Goal: Information Seeking & Learning: Learn about a topic

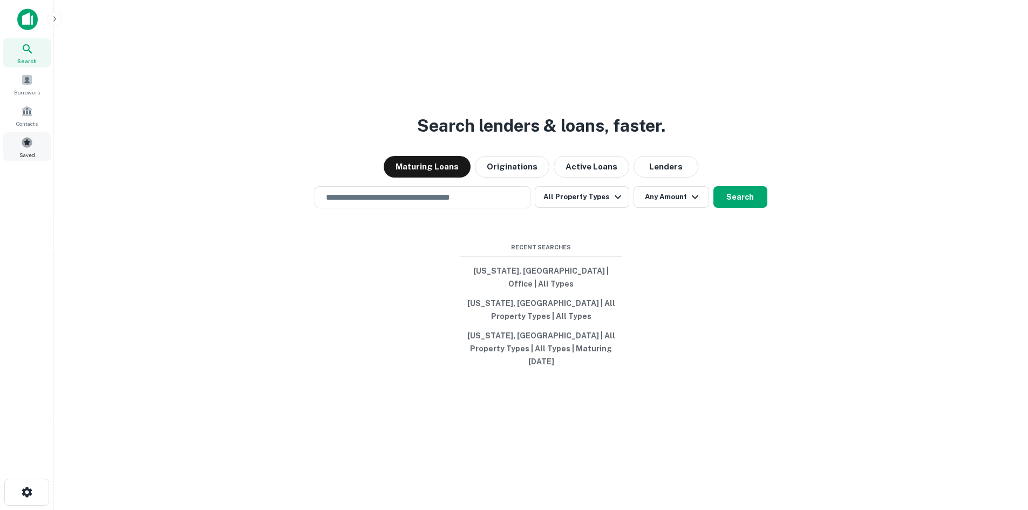
click at [28, 142] on span at bounding box center [27, 142] width 12 height 12
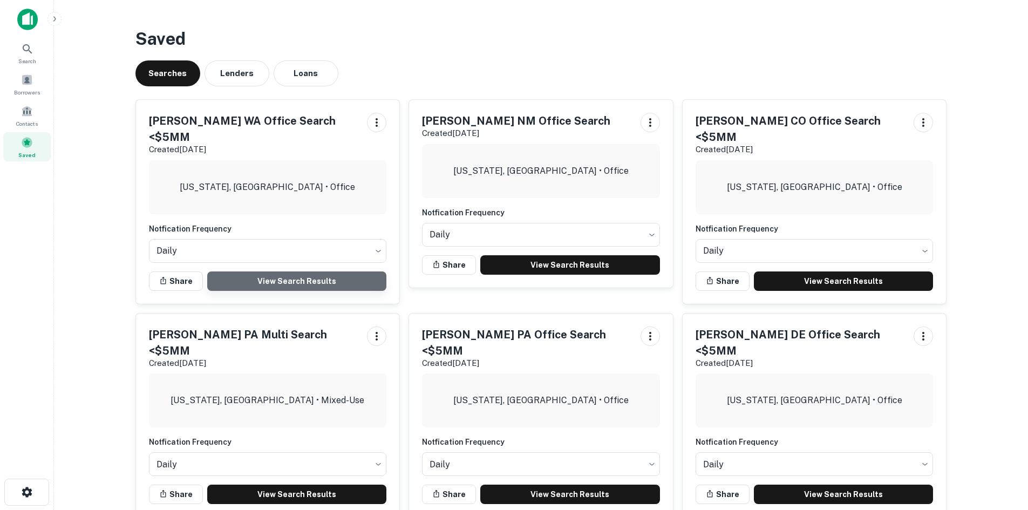
click at [315, 271] on link "View Search Results" at bounding box center [297, 280] width 180 height 19
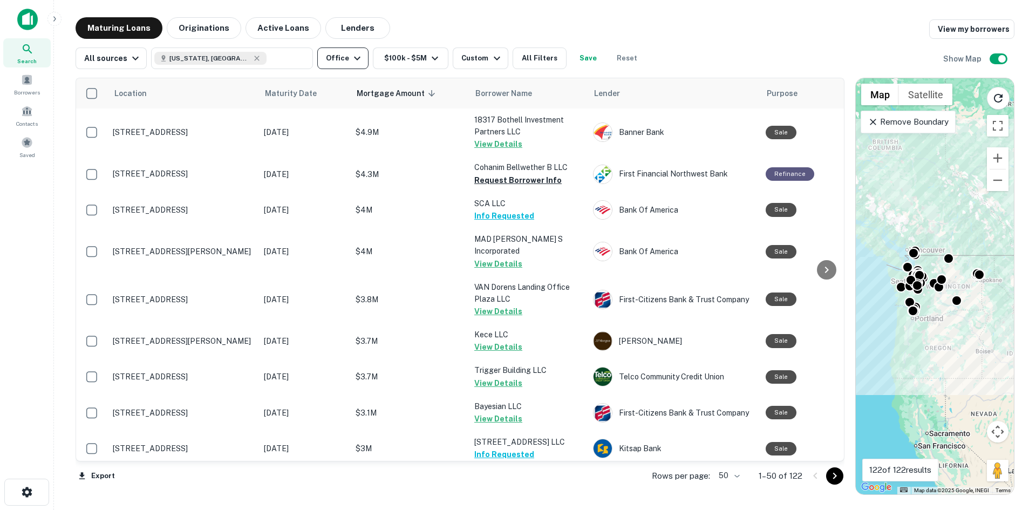
click at [326, 64] on button "Office" at bounding box center [342, 58] width 51 height 22
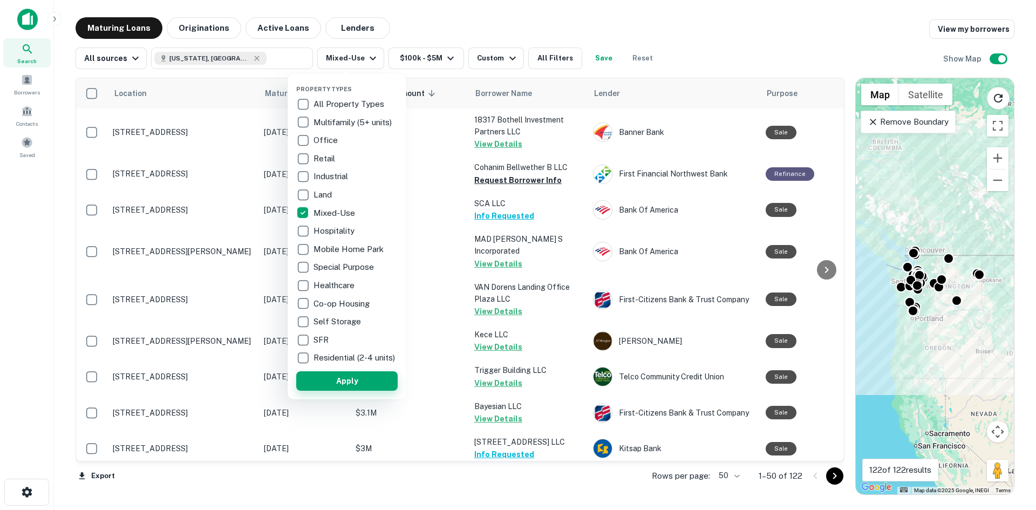
click at [344, 382] on button "Apply" at bounding box center [346, 380] width 101 height 19
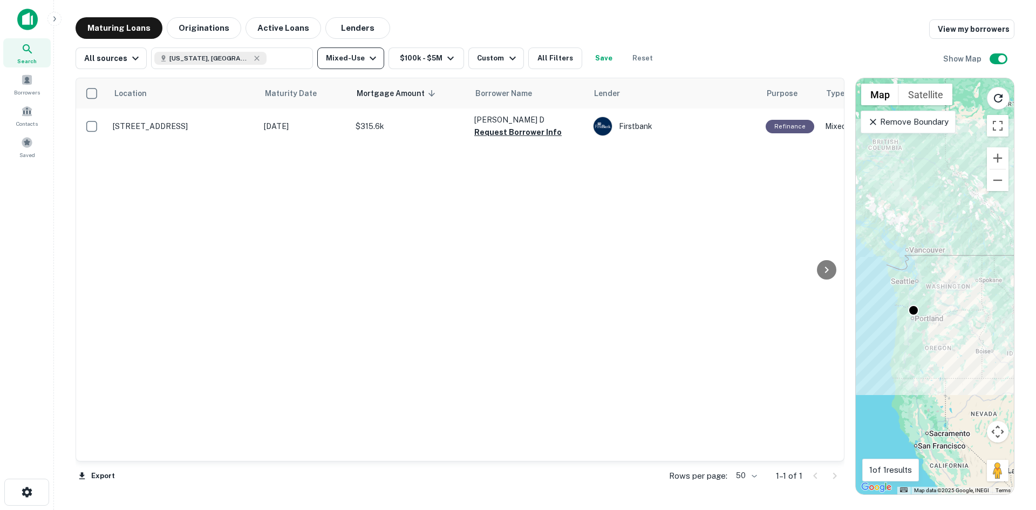
click at [366, 61] on icon "button" at bounding box center [372, 58] width 13 height 13
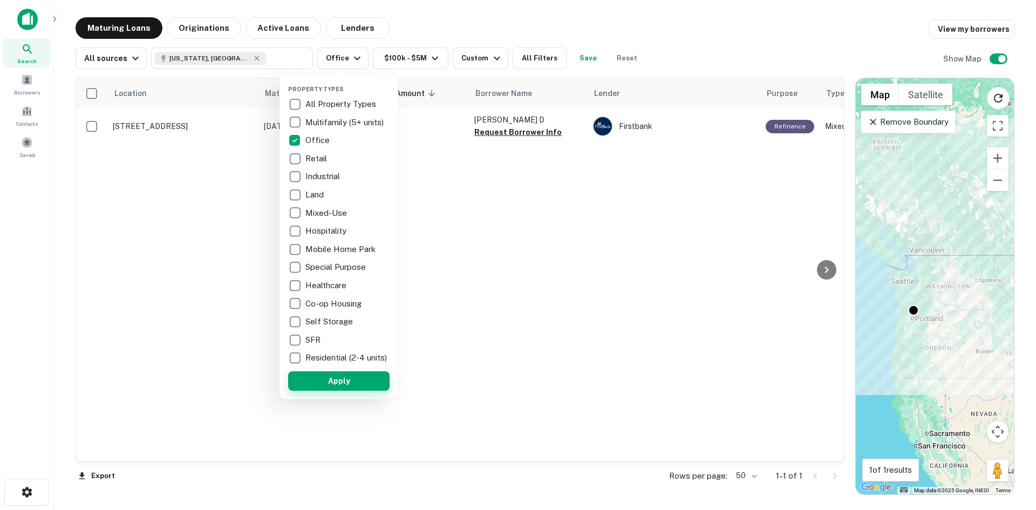
click at [343, 387] on button "Apply" at bounding box center [338, 380] width 101 height 19
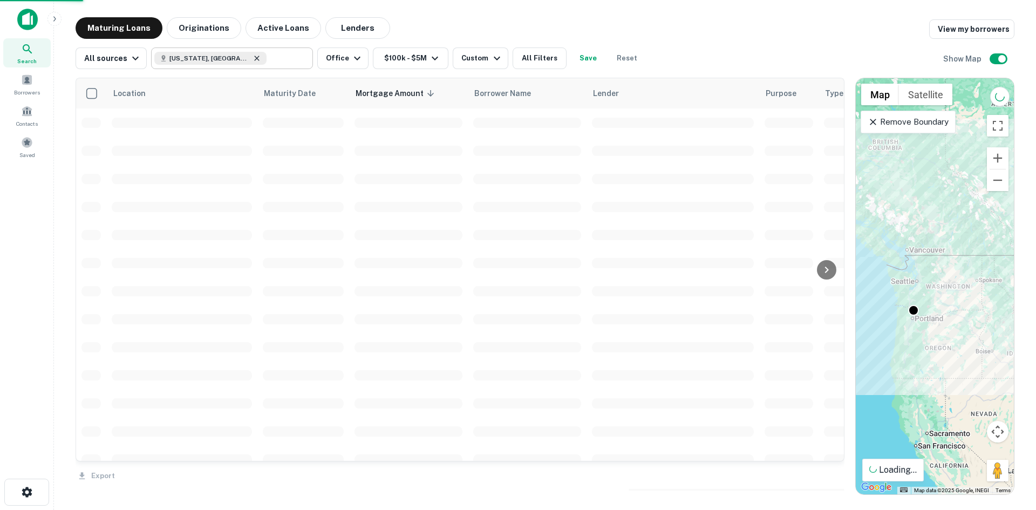
click at [227, 57] on div "Property Types All Property Types Multifamily (5+ units) Office Retail Industri…" at bounding box center [518, 255] width 1036 height 510
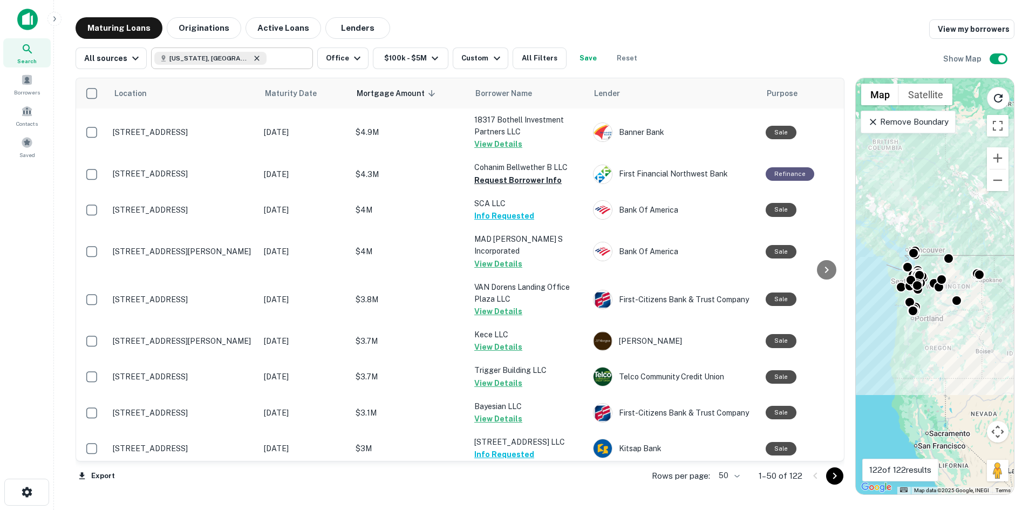
click at [255, 59] on icon at bounding box center [257, 58] width 5 height 5
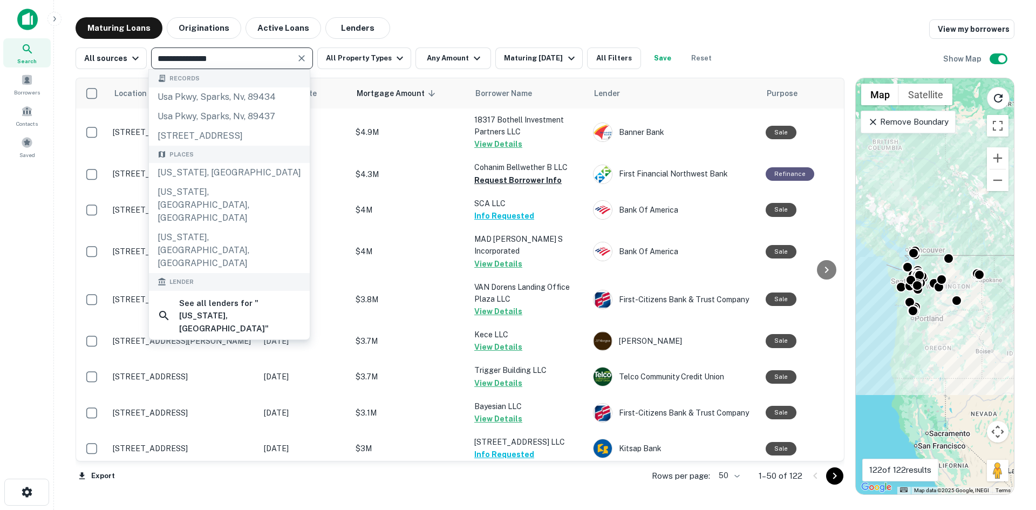
drag, startPoint x: 247, startPoint y: 57, endPoint x: 150, endPoint y: 59, distance: 96.6
click at [151, 59] on div "**********" at bounding box center [232, 58] width 162 height 22
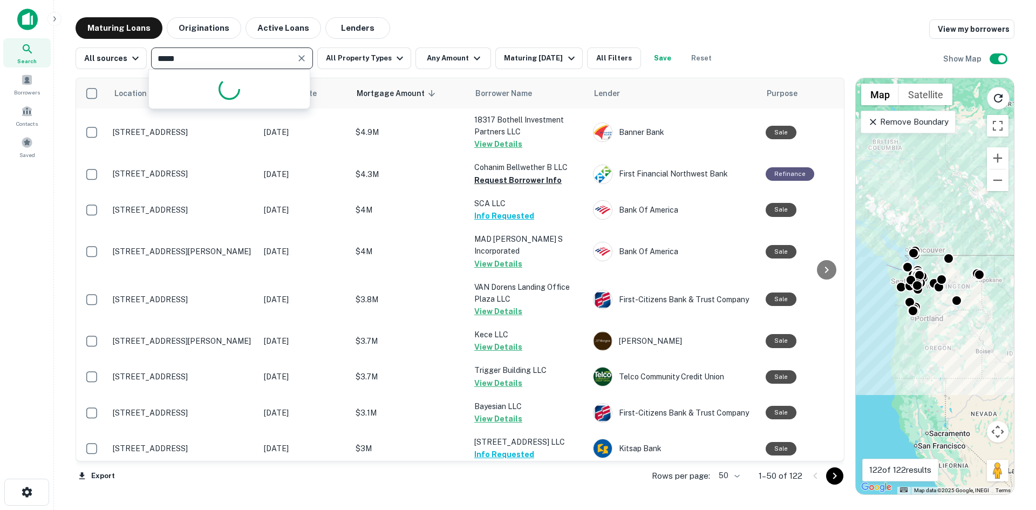
type input "******"
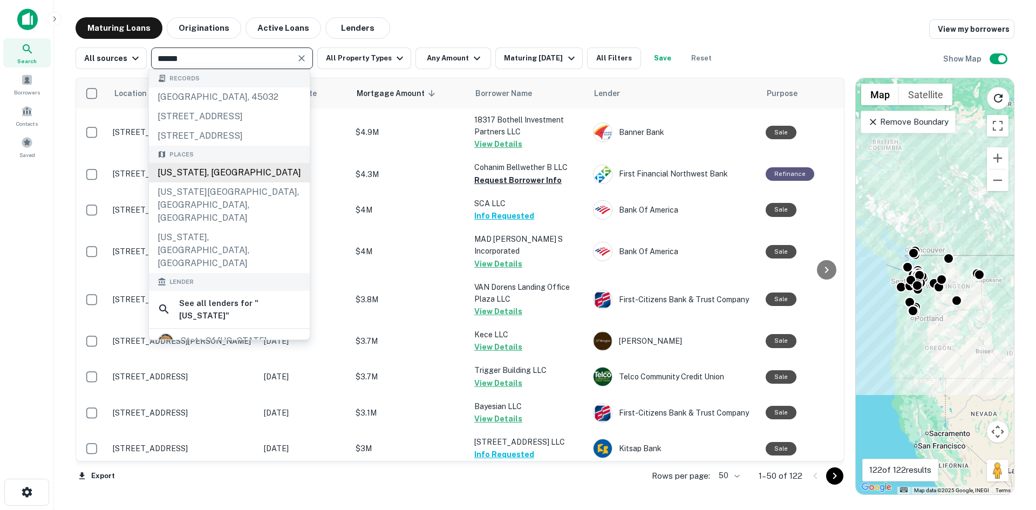
click at [218, 182] on div "[US_STATE], [GEOGRAPHIC_DATA]" at bounding box center [229, 172] width 161 height 19
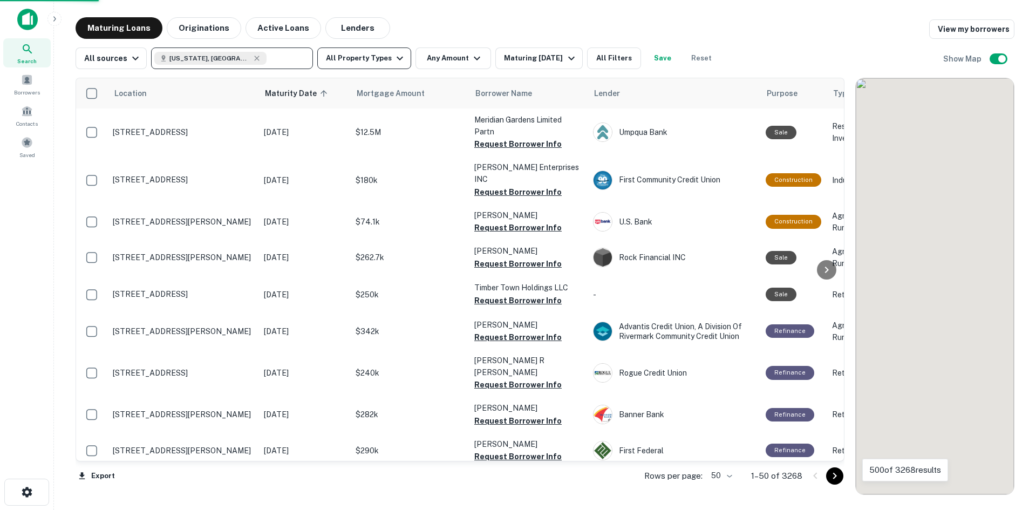
click at [381, 57] on button "All Property Types" at bounding box center [364, 58] width 94 height 22
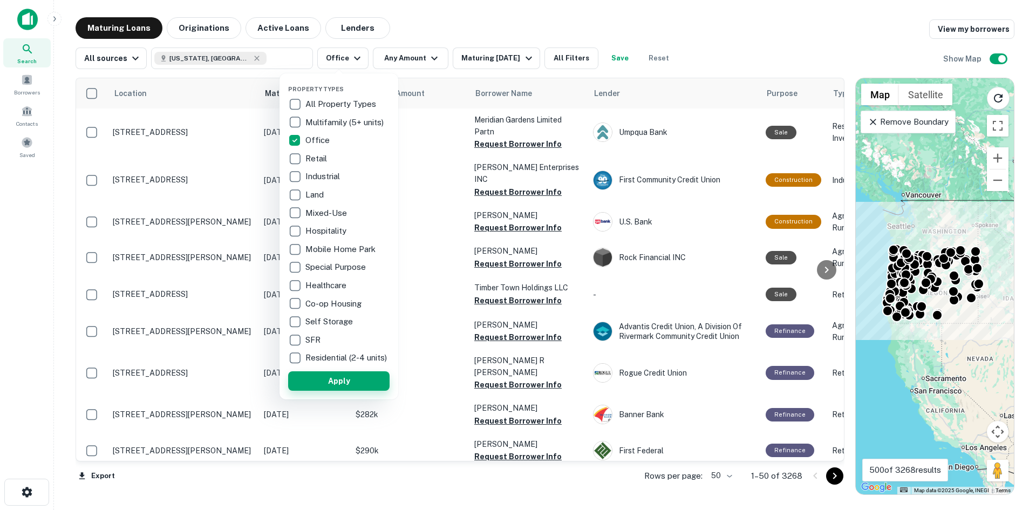
click at [335, 385] on button "Apply" at bounding box center [338, 380] width 101 height 19
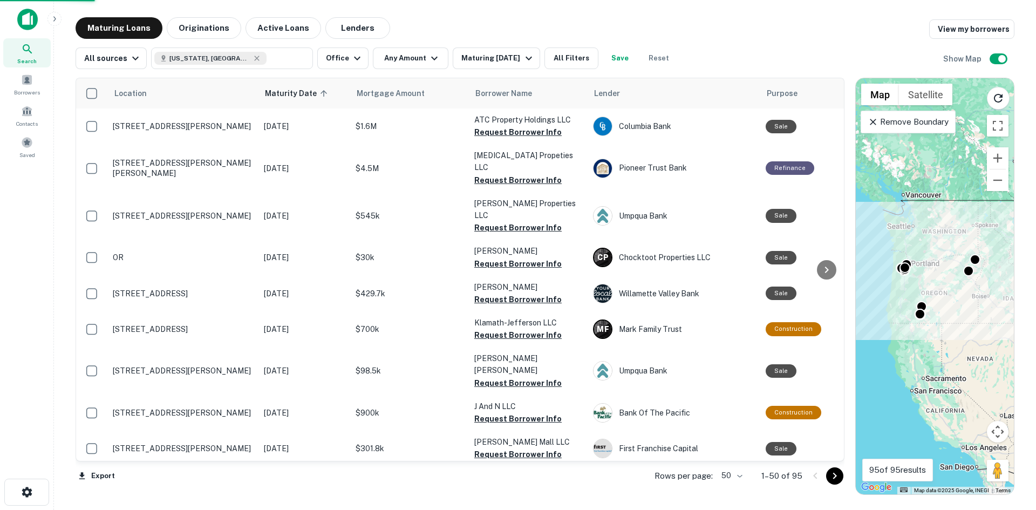
click at [415, 57] on button "Any Amount" at bounding box center [411, 58] width 76 height 22
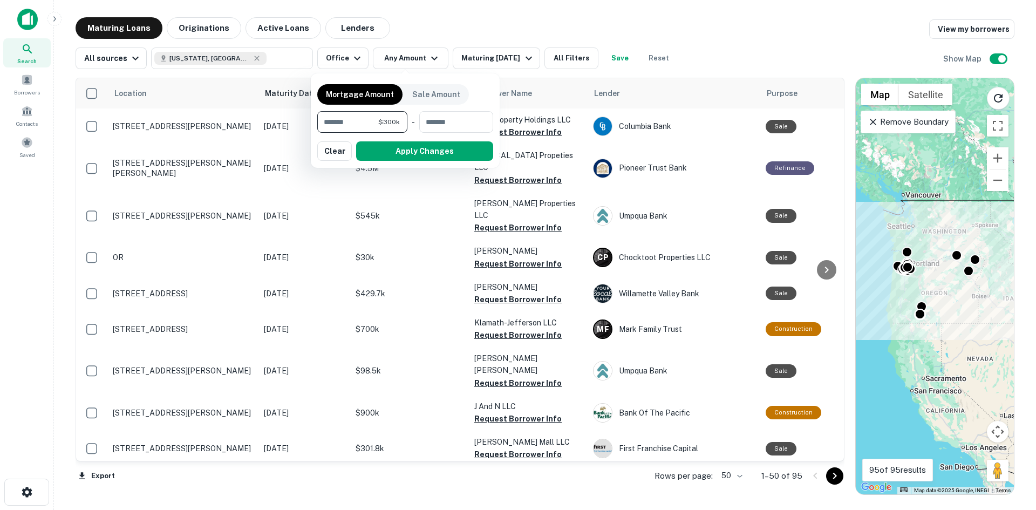
type input "******"
type input "*******"
click at [428, 147] on button "Apply Changes" at bounding box center [424, 150] width 137 height 19
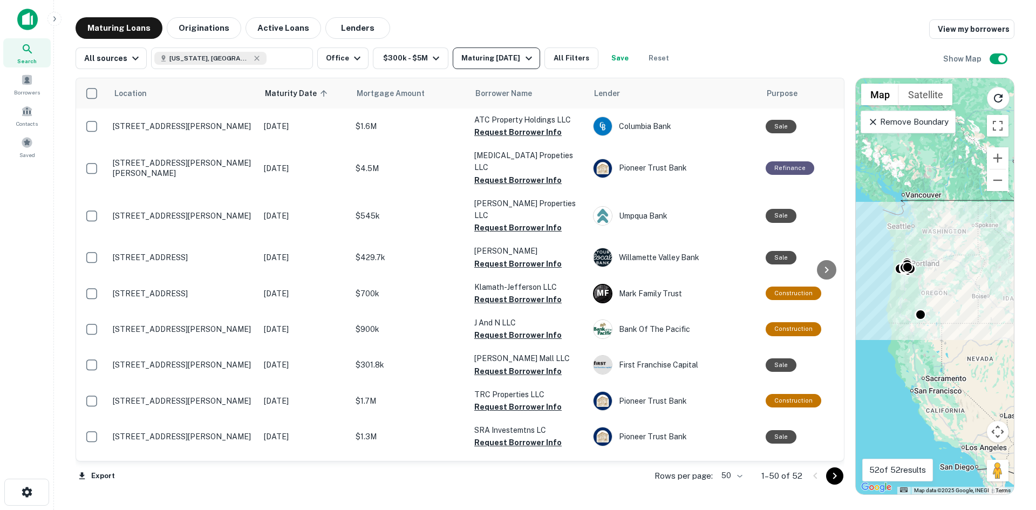
click at [530, 57] on icon "button" at bounding box center [528, 58] width 13 height 13
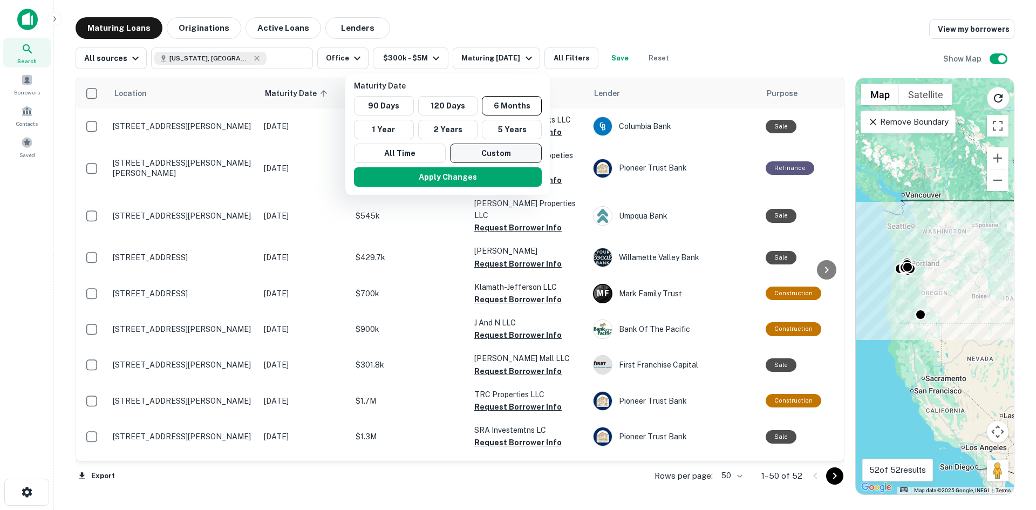
click at [488, 152] on button "Custom" at bounding box center [496, 152] width 92 height 19
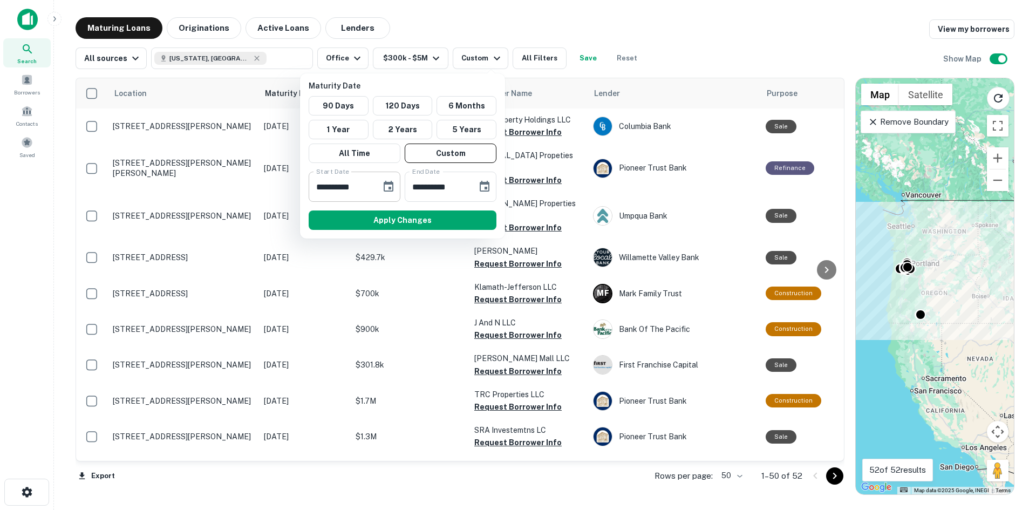
click at [389, 187] on icon "Choose date, selected date is Sep 12, 2025" at bounding box center [389, 186] width 10 height 11
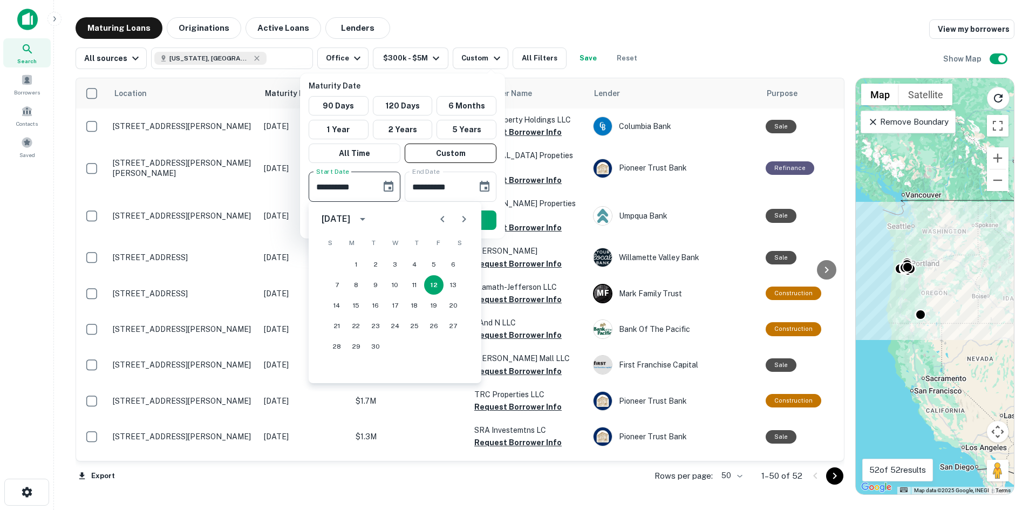
click at [456, 215] on button "Next month" at bounding box center [464, 219] width 22 height 22
click at [432, 343] on button "31" at bounding box center [433, 346] width 19 height 19
type input "**********"
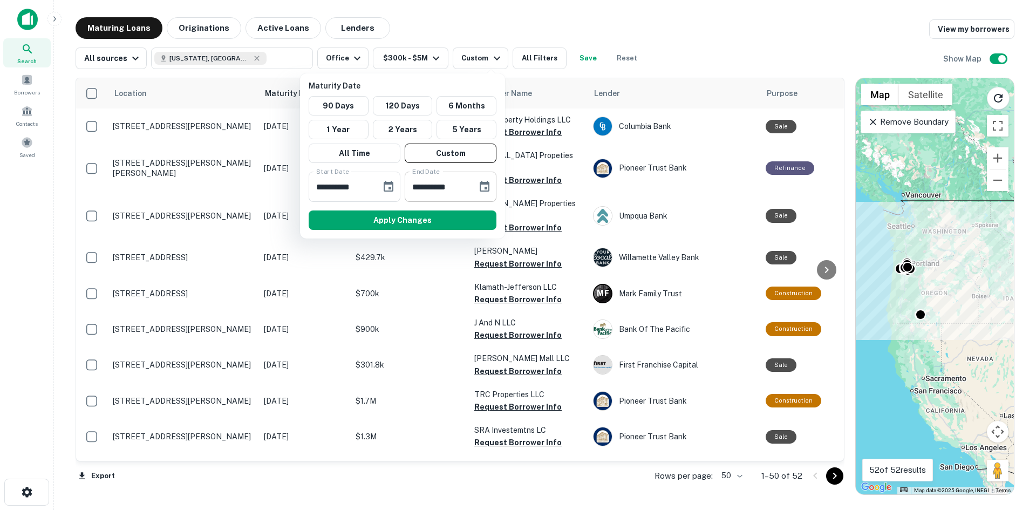
click at [480, 186] on icon "Choose date, selected date is Mar 11, 2026" at bounding box center [484, 186] width 13 height 13
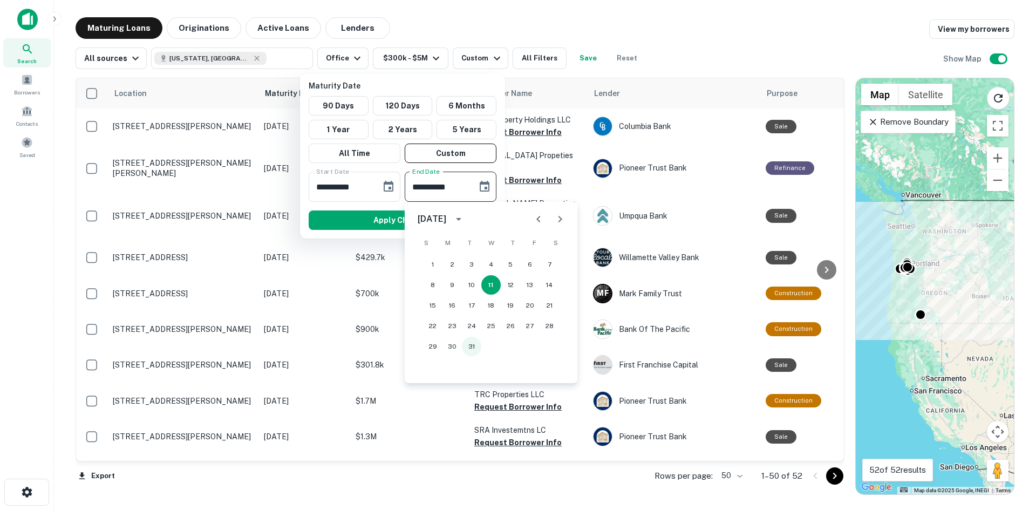
click at [470, 342] on button "31" at bounding box center [471, 346] width 19 height 19
type input "**********"
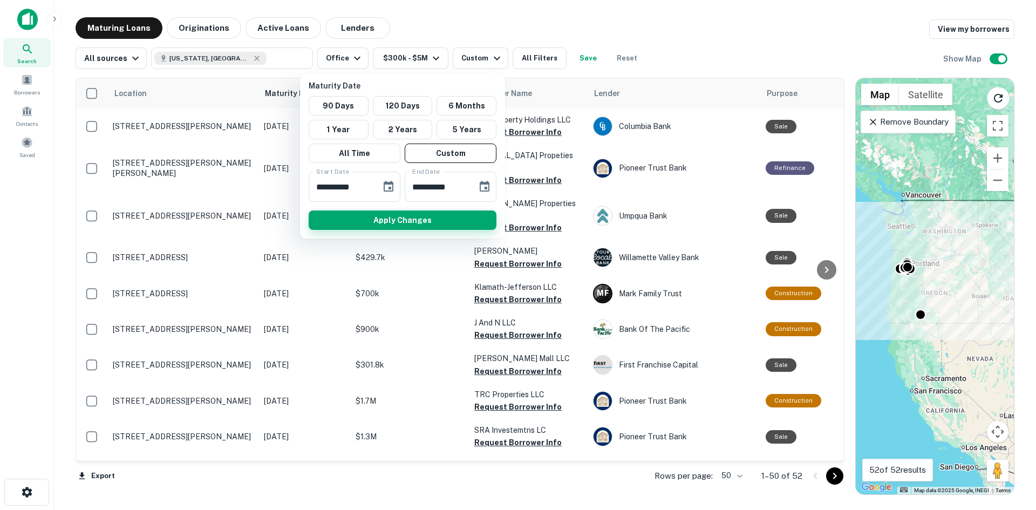
click at [405, 216] on button "Apply Changes" at bounding box center [403, 219] width 188 height 19
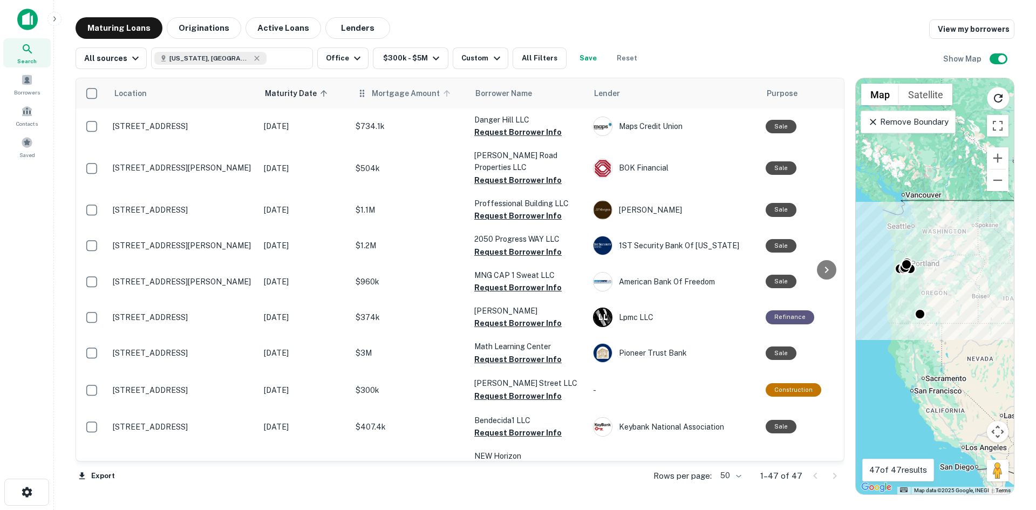
click at [398, 95] on span "Mortgage Amount" at bounding box center [413, 93] width 82 height 13
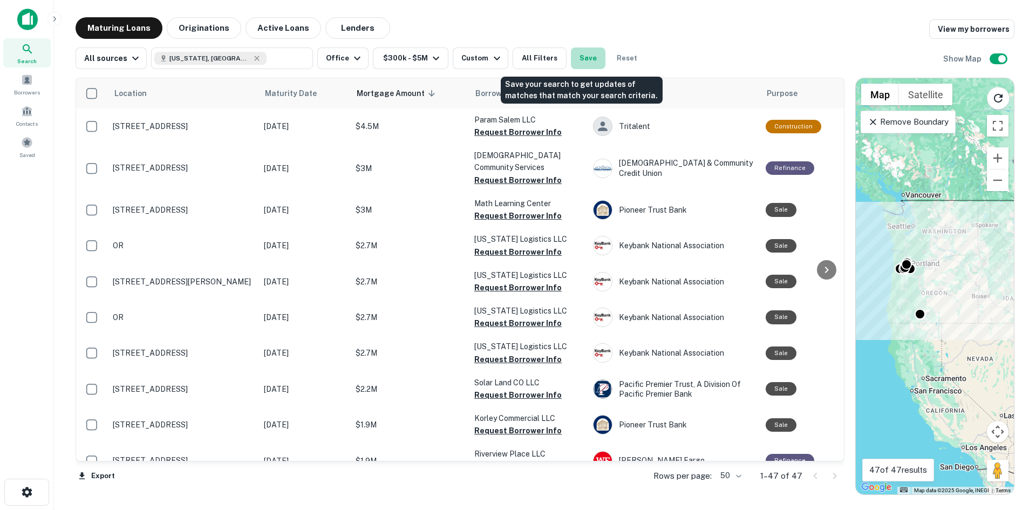
click at [574, 58] on button "Save" at bounding box center [588, 58] width 35 height 22
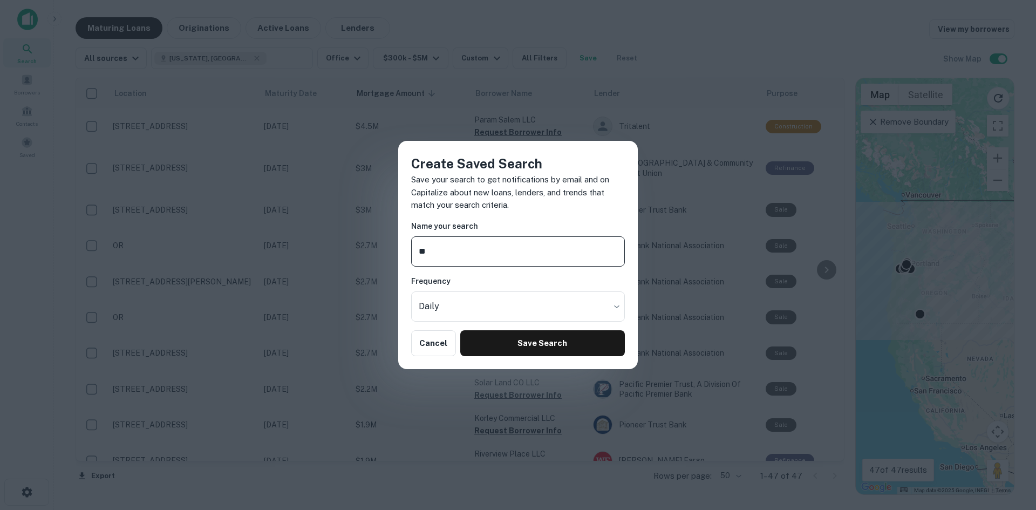
click at [448, 252] on input "**" at bounding box center [518, 251] width 214 height 30
click at [455, 252] on input "**********" at bounding box center [518, 251] width 214 height 30
type input "**********"
click at [513, 341] on button "Save Search" at bounding box center [542, 343] width 165 height 26
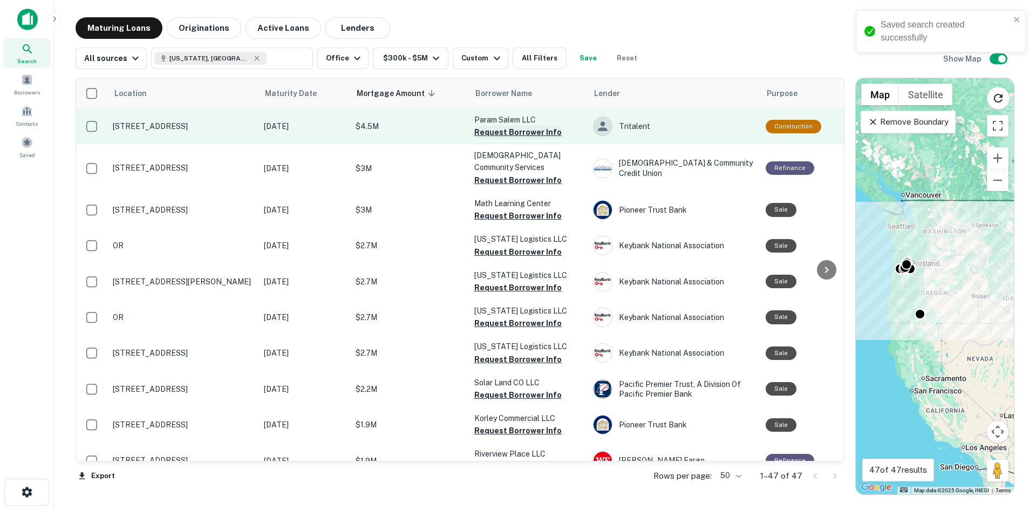
click at [504, 132] on button "Request Borrower Info" at bounding box center [517, 132] width 87 height 13
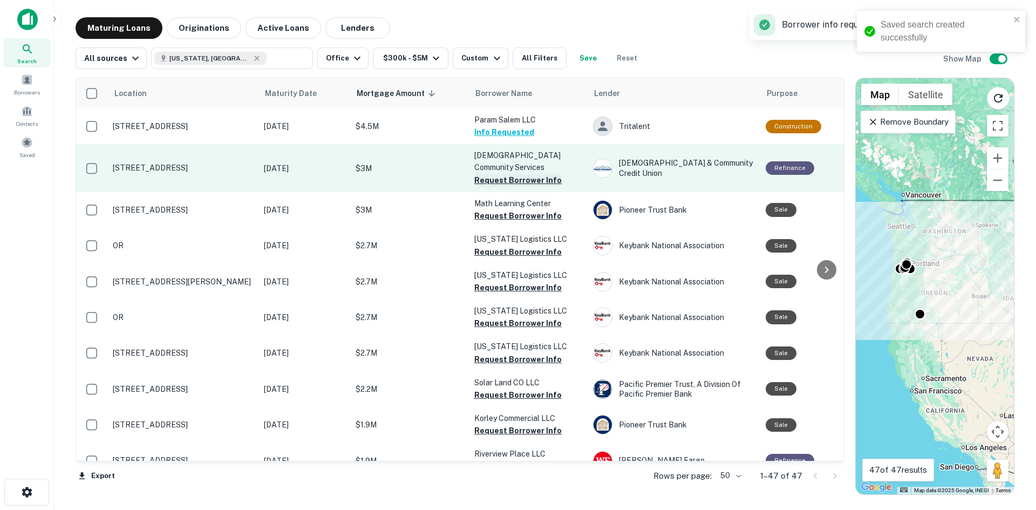
click at [506, 174] on button "Request Borrower Info" at bounding box center [517, 180] width 87 height 13
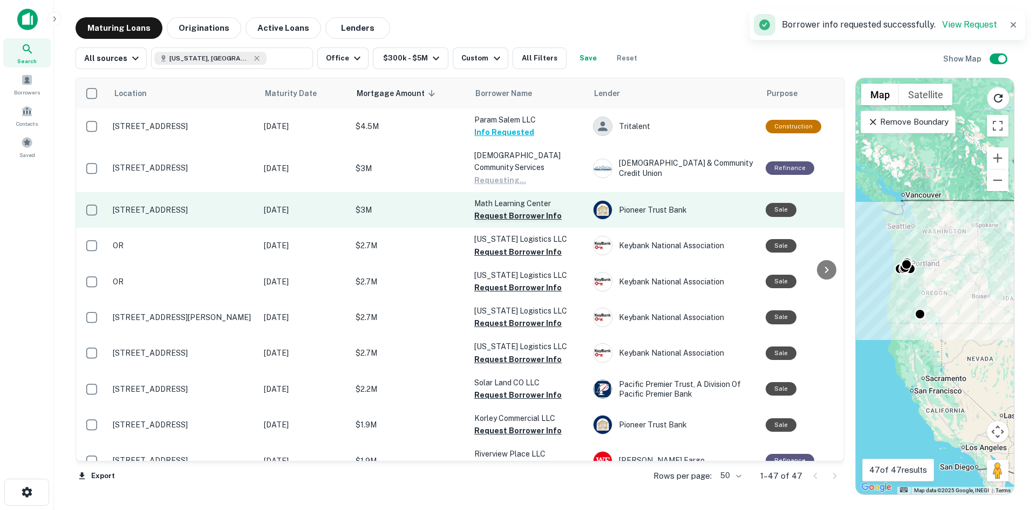
click at [503, 209] on button "Request Borrower Info" at bounding box center [517, 215] width 87 height 13
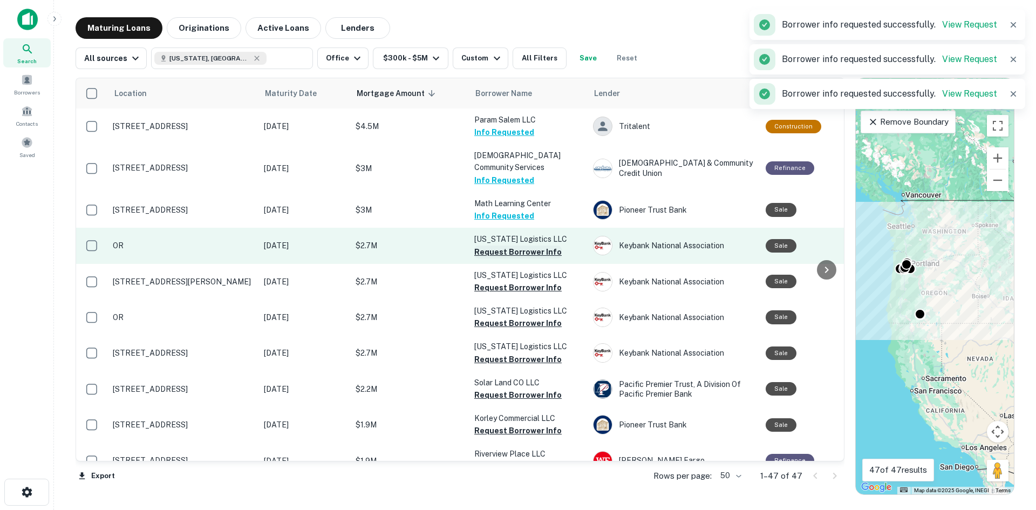
click at [506, 245] on button "Request Borrower Info" at bounding box center [517, 251] width 87 height 13
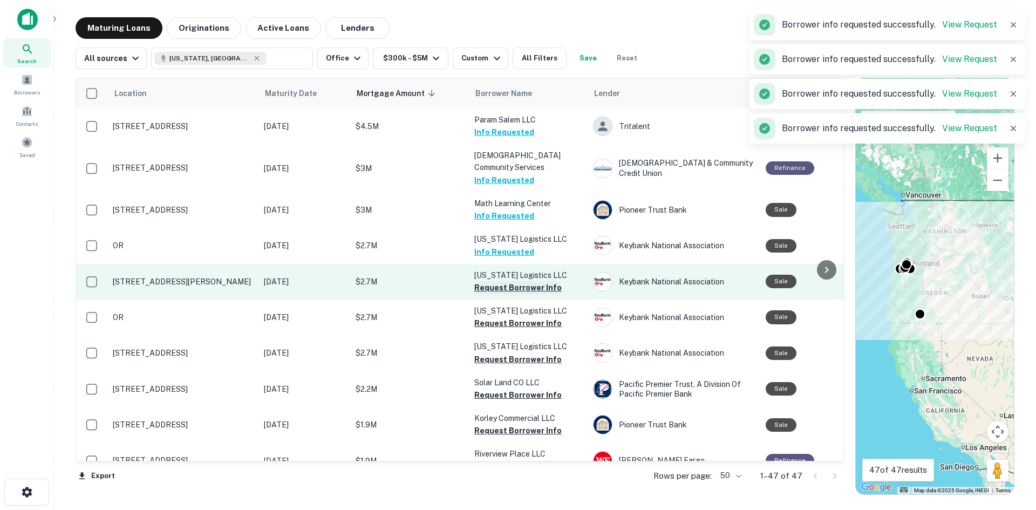
click at [505, 281] on button "Request Borrower Info" at bounding box center [517, 287] width 87 height 13
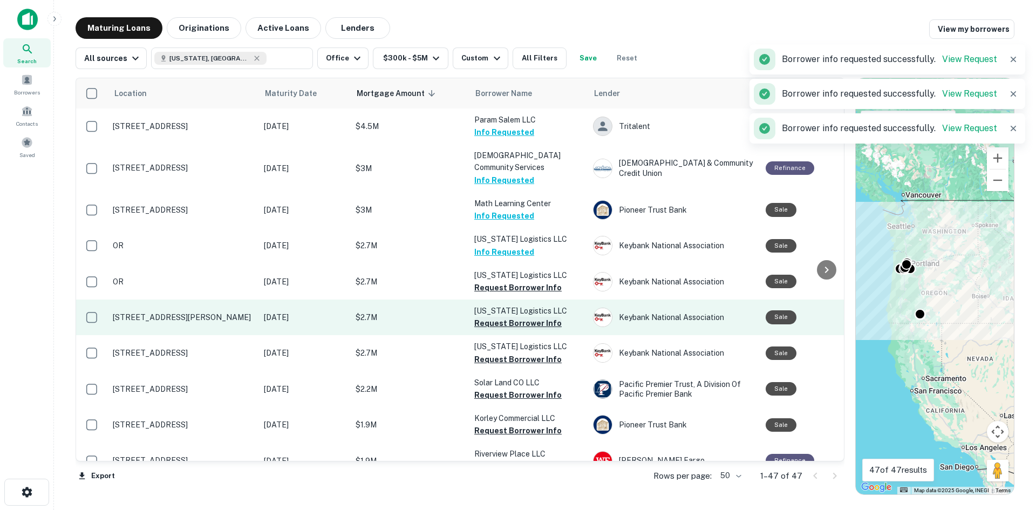
click at [504, 317] on button "Request Borrower Info" at bounding box center [517, 323] width 87 height 13
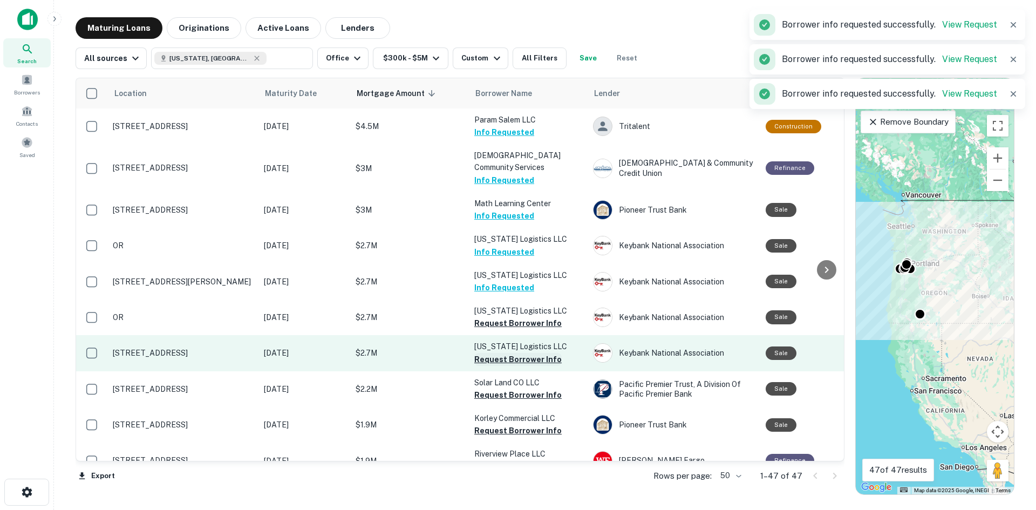
click at [509, 353] on button "Request Borrower Info" at bounding box center [517, 359] width 87 height 13
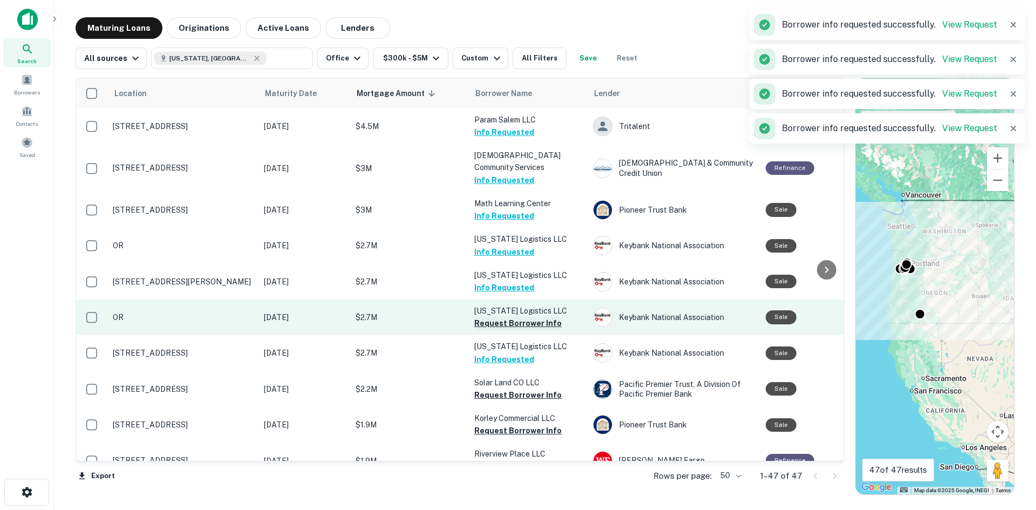
click at [509, 317] on button "Request Borrower Info" at bounding box center [517, 323] width 87 height 13
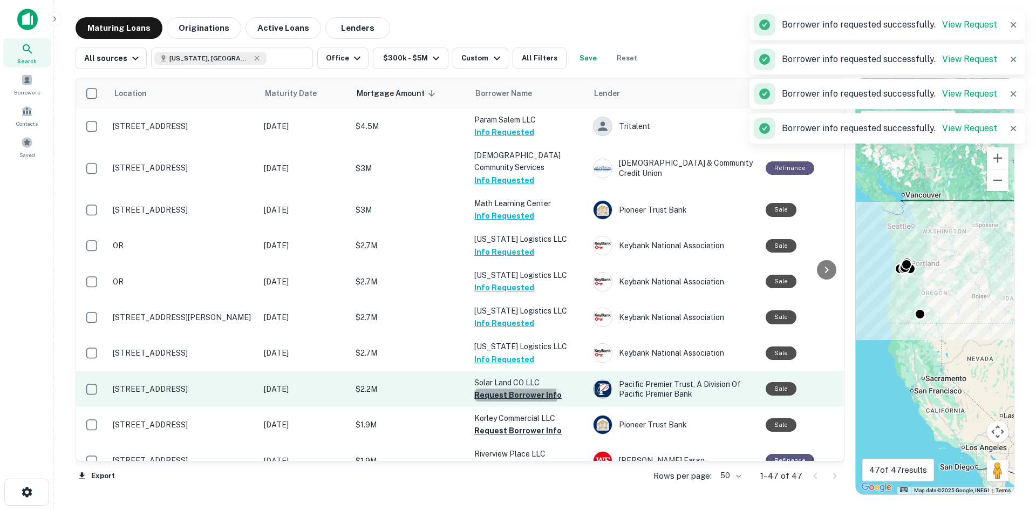
click at [514, 388] on button "Request Borrower Info" at bounding box center [517, 394] width 87 height 13
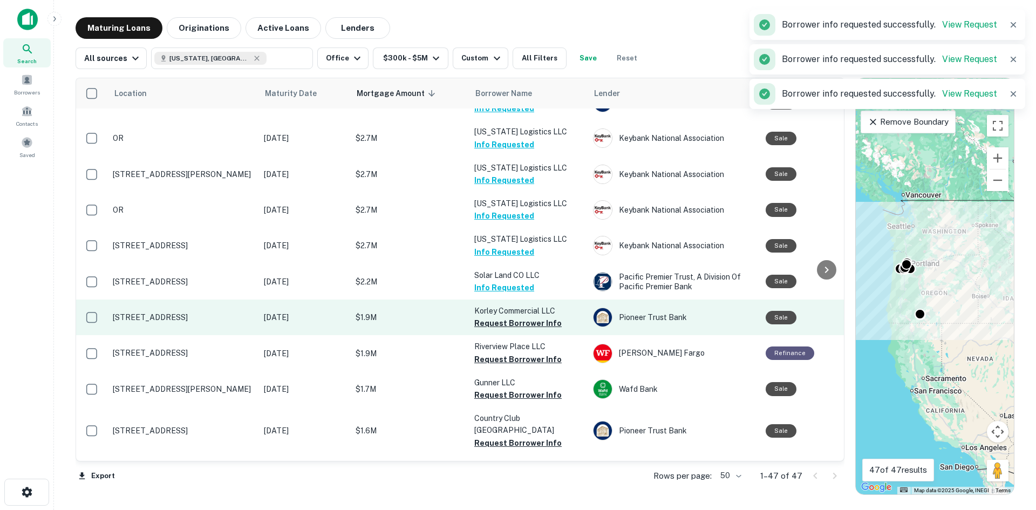
scroll to position [108, 0]
click at [516, 316] on button "Request Borrower Info" at bounding box center [517, 322] width 87 height 13
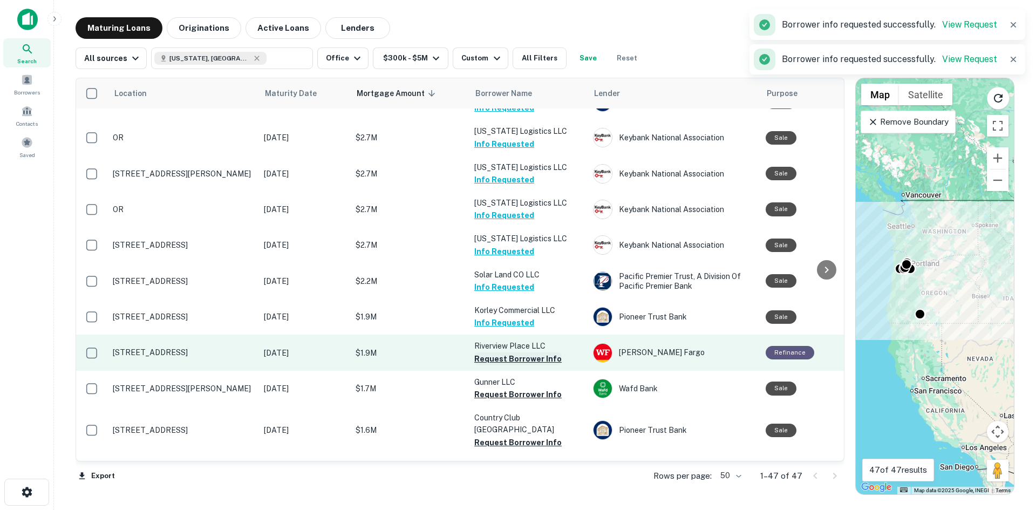
click at [515, 352] on button "Request Borrower Info" at bounding box center [517, 358] width 87 height 13
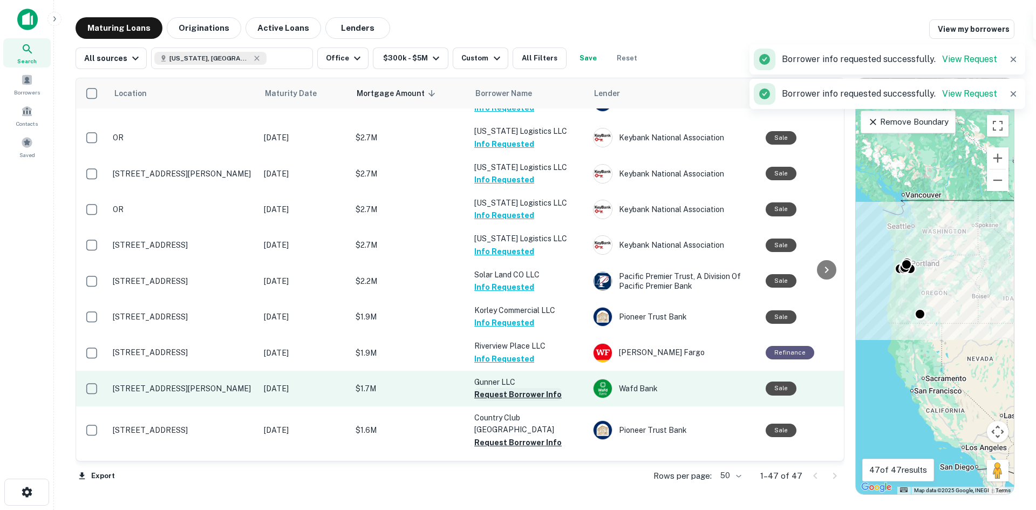
click at [510, 388] on button "Request Borrower Info" at bounding box center [517, 394] width 87 height 13
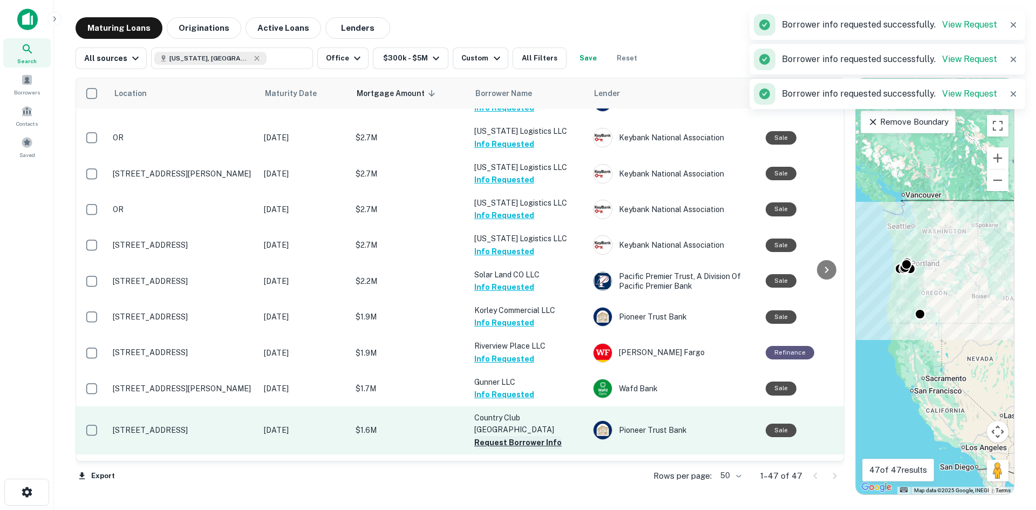
scroll to position [216, 0]
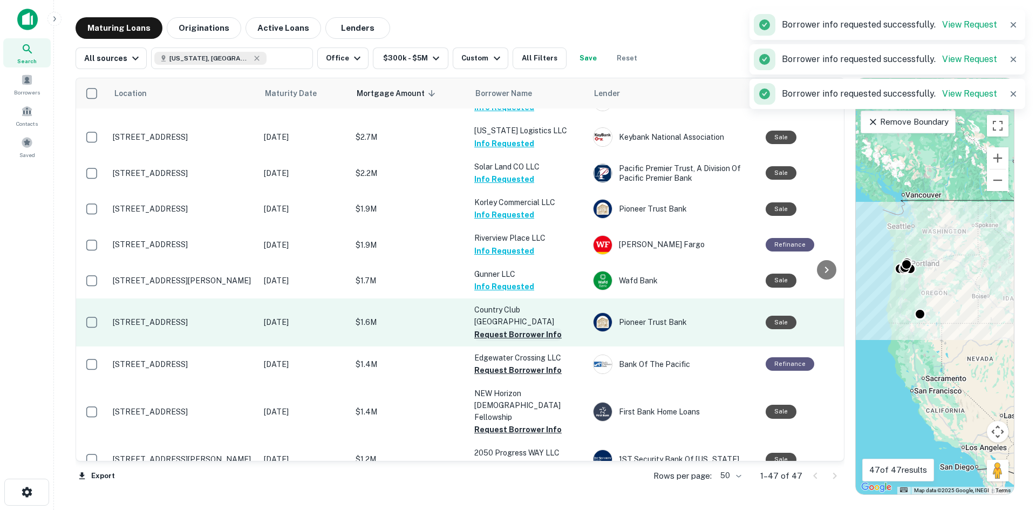
click at [512, 328] on button "Request Borrower Info" at bounding box center [517, 334] width 87 height 13
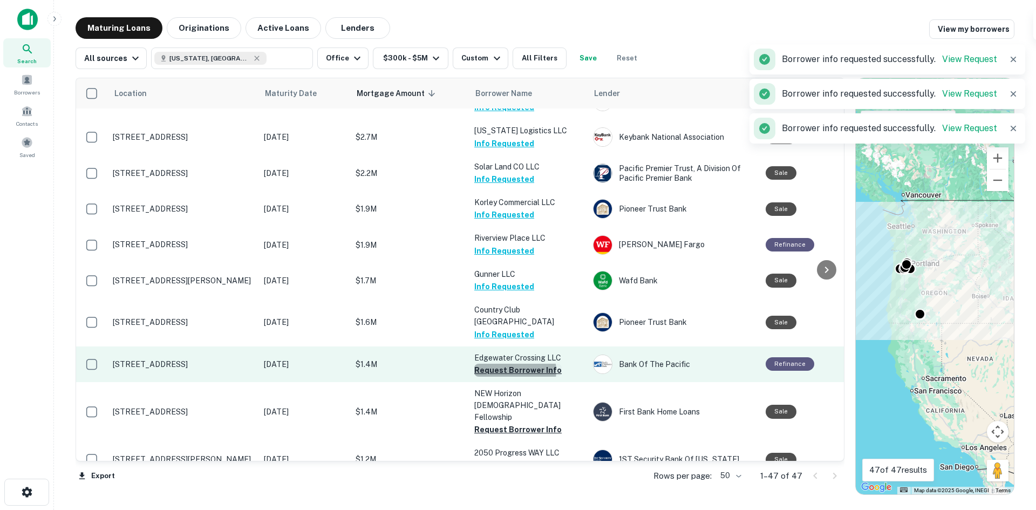
click at [515, 364] on button "Request Borrower Info" at bounding box center [517, 370] width 87 height 13
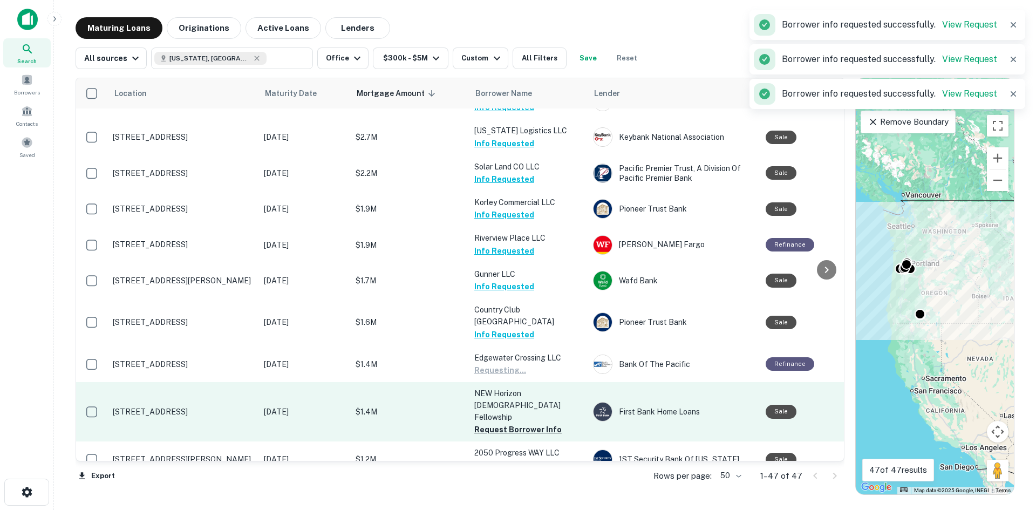
click at [512, 387] on p "NEW Horizon [DEMOGRAPHIC_DATA] Fellowship" at bounding box center [528, 405] width 108 height 36
click at [514, 423] on button "Request Borrower Info" at bounding box center [517, 429] width 87 height 13
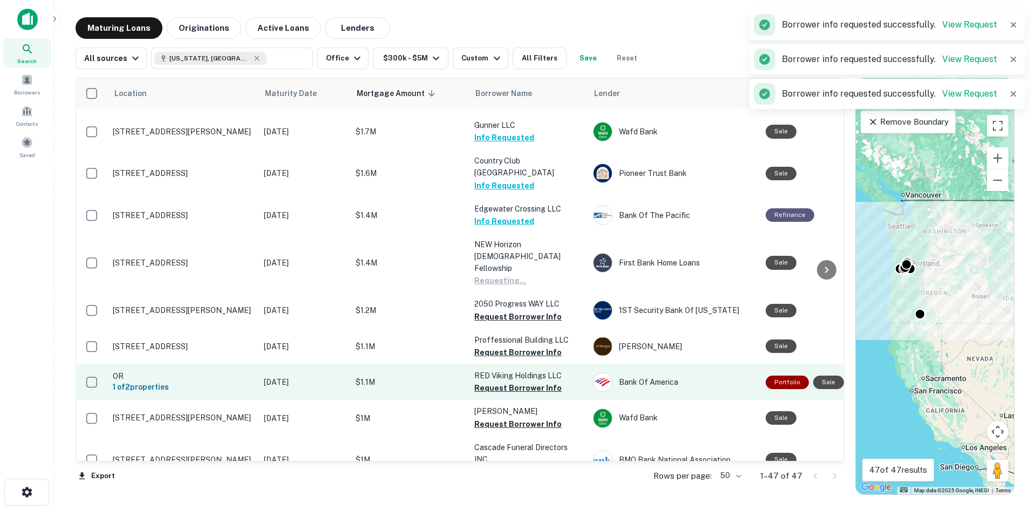
scroll to position [378, 0]
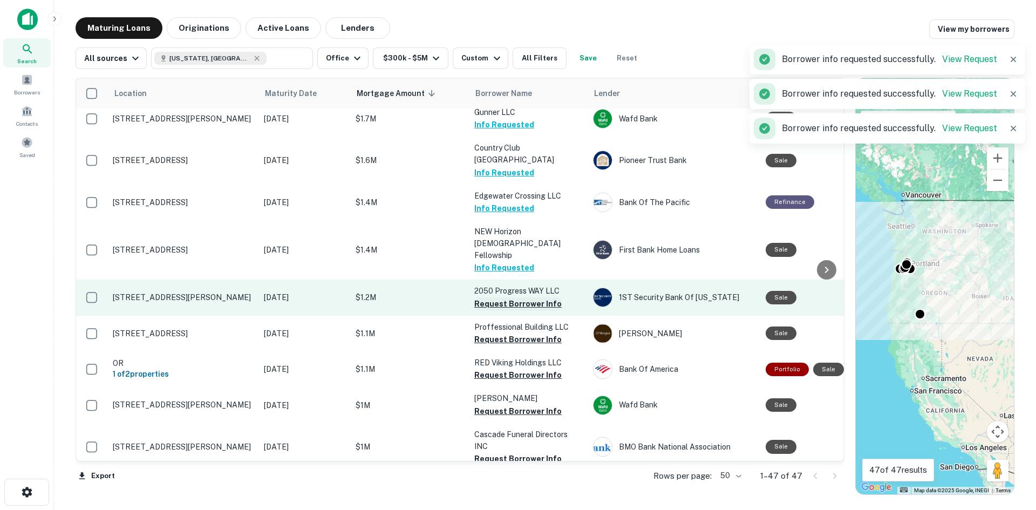
click at [514, 297] on button "Request Borrower Info" at bounding box center [517, 303] width 87 height 13
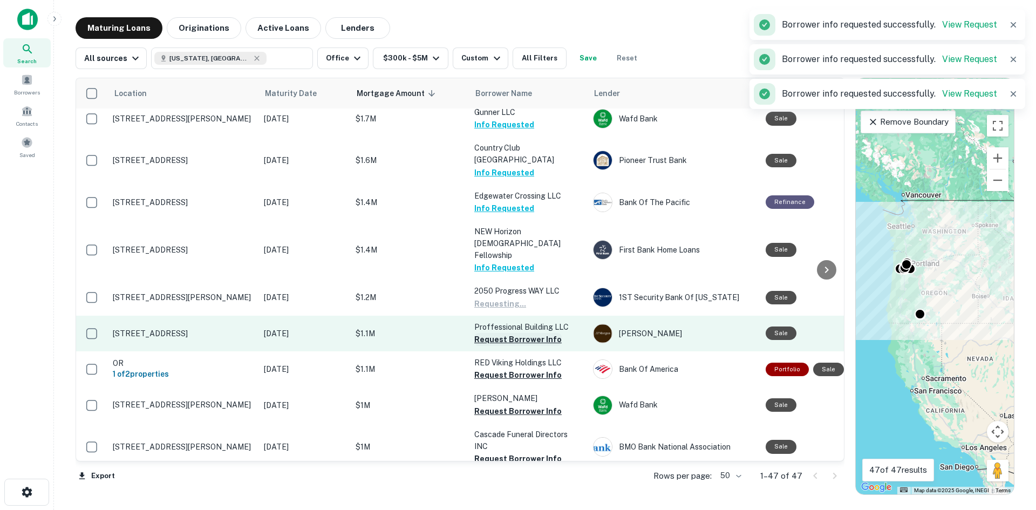
click at [516, 333] on button "Request Borrower Info" at bounding box center [517, 339] width 87 height 13
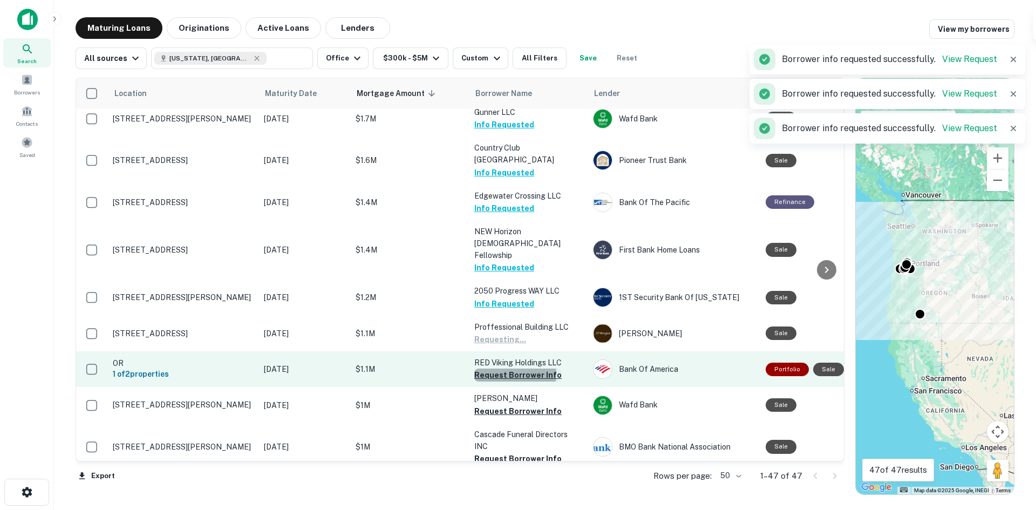
click at [510, 368] on button "Request Borrower Info" at bounding box center [517, 374] width 87 height 13
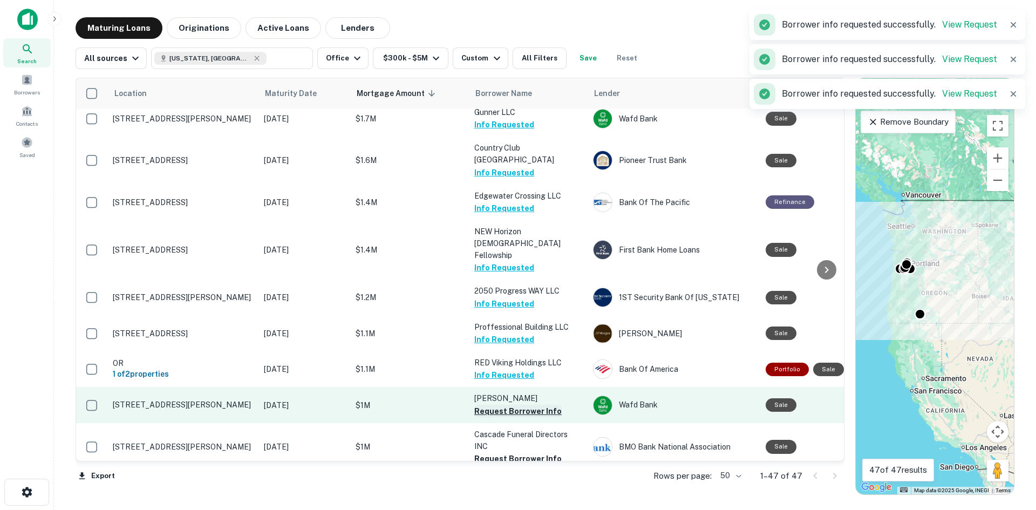
click at [508, 405] on button "Request Borrower Info" at bounding box center [517, 411] width 87 height 13
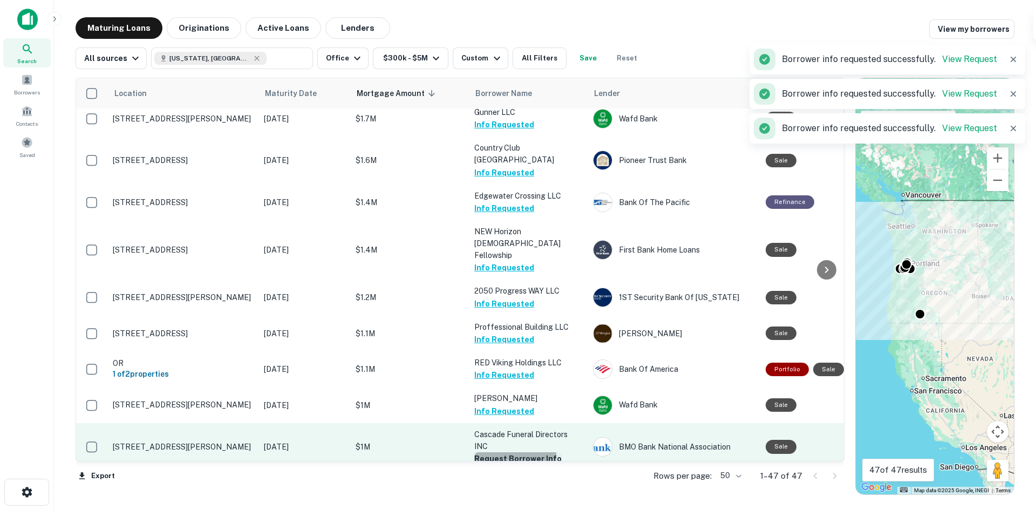
click at [503, 452] on button "Request Borrower Info" at bounding box center [517, 458] width 87 height 13
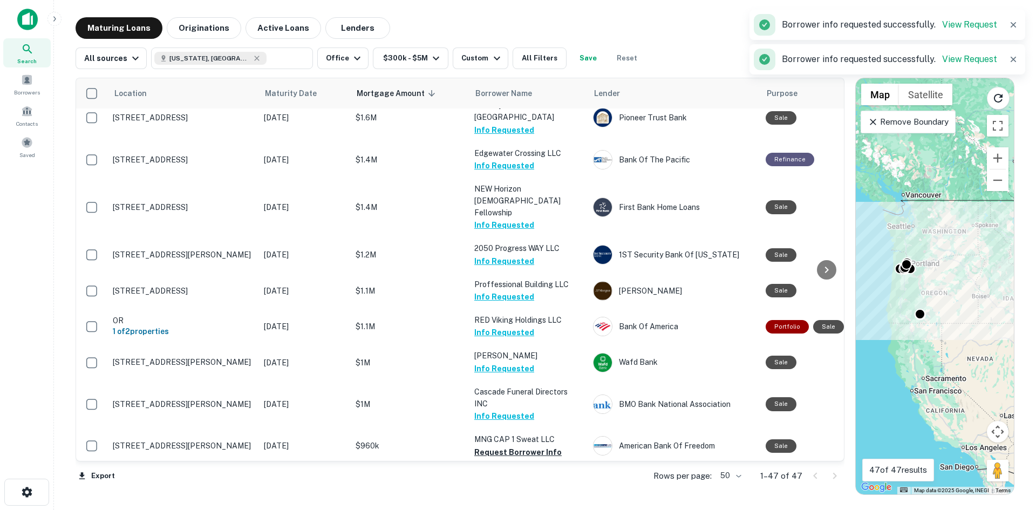
scroll to position [539, 0]
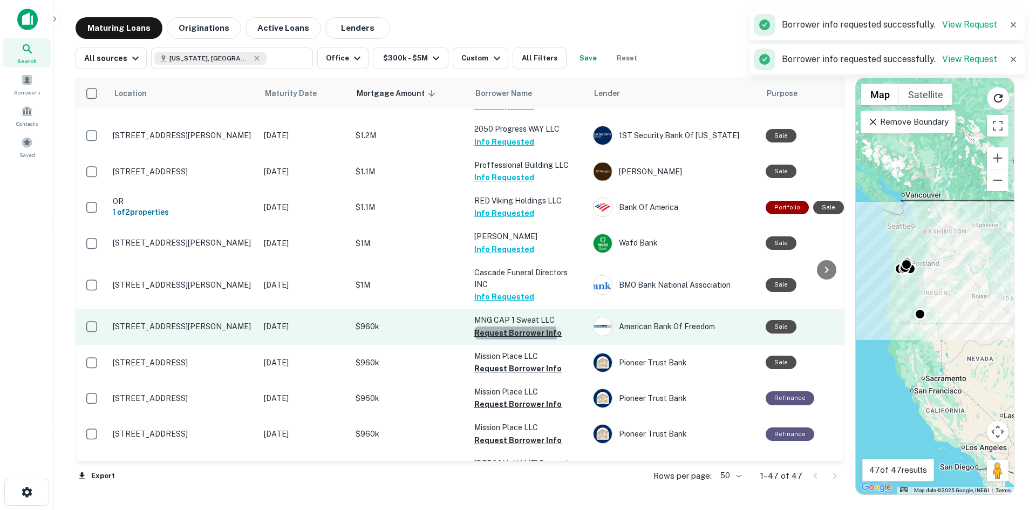
click at [501, 326] on button "Request Borrower Info" at bounding box center [517, 332] width 87 height 13
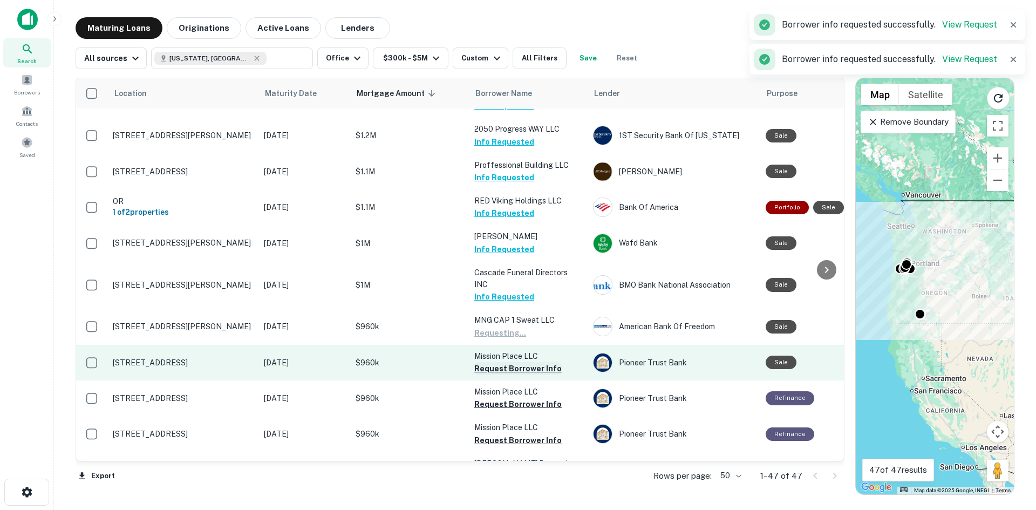
click at [502, 362] on button "Request Borrower Info" at bounding box center [517, 368] width 87 height 13
